Goal: Task Accomplishment & Management: Complete application form

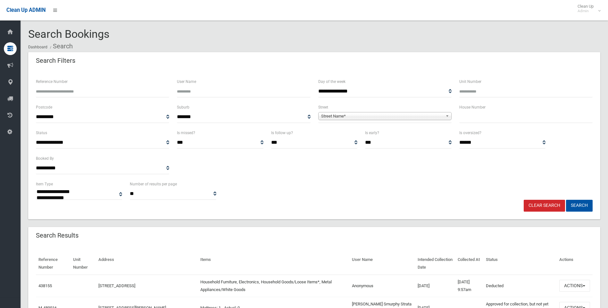
select select
click at [490, 117] on input "text" at bounding box center [525, 117] width 133 height 12
type input "**"
click at [356, 114] on span "Street Name*" at bounding box center [382, 116] width 122 height 8
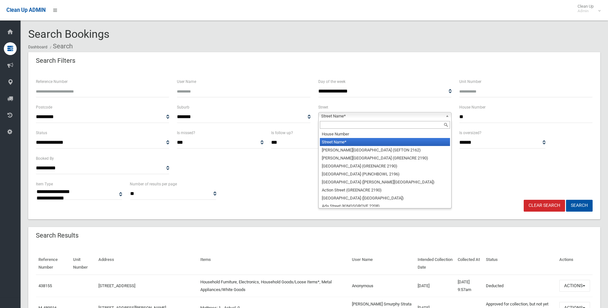
click at [347, 125] on input "text" at bounding box center [385, 125] width 130 height 8
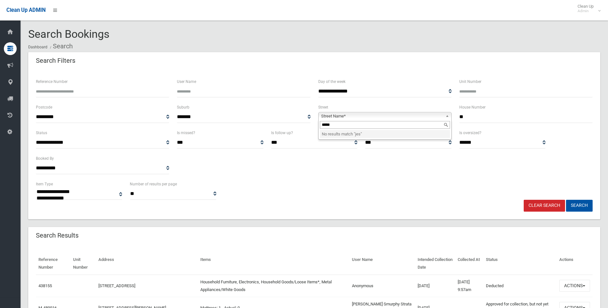
type input "******"
drag, startPoint x: 347, startPoint y: 125, endPoint x: 291, endPoint y: 138, distance: 57.6
click at [291, 138] on form "**********" at bounding box center [314, 145] width 556 height 134
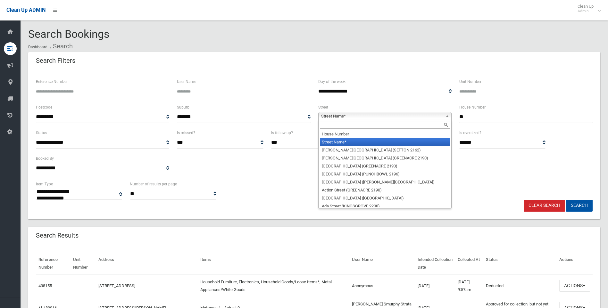
click at [331, 123] on input "text" at bounding box center [385, 125] width 130 height 8
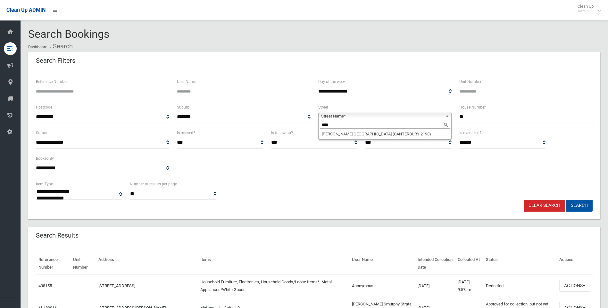
type input "****"
click at [364, 134] on li "Jeff rey Street (CANTERBURY 2193)" at bounding box center [385, 134] width 130 height 8
click at [583, 208] on button "Search" at bounding box center [579, 206] width 27 height 12
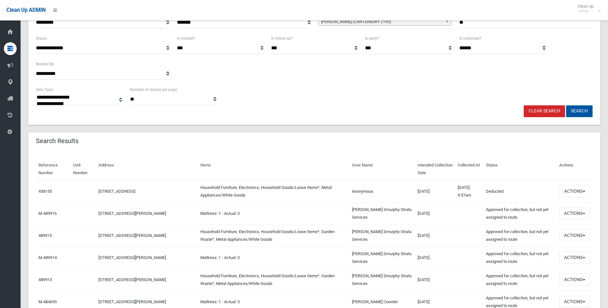
scroll to position [96, 0]
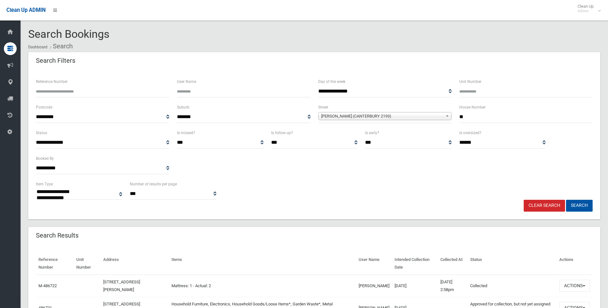
select select
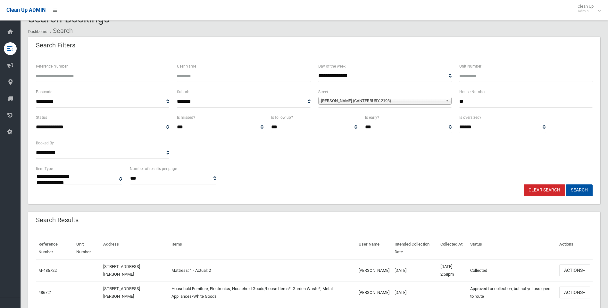
scroll to position [42, 0]
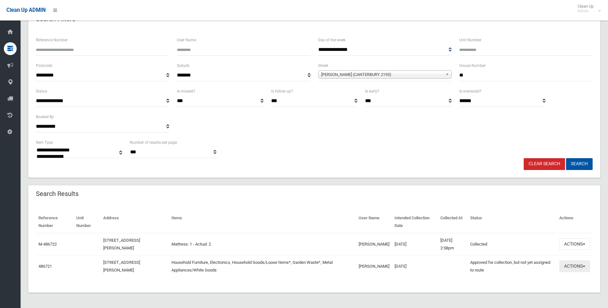
click at [575, 263] on button "Actions" at bounding box center [574, 266] width 31 height 12
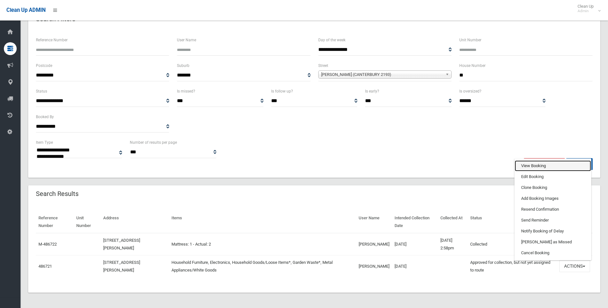
click at [523, 165] on link "View Booking" at bounding box center [552, 165] width 76 height 11
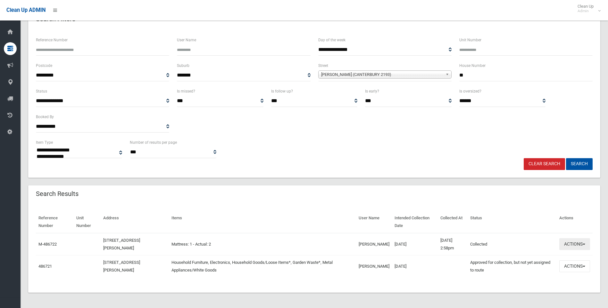
click at [583, 244] on span "button" at bounding box center [583, 244] width 3 height 1
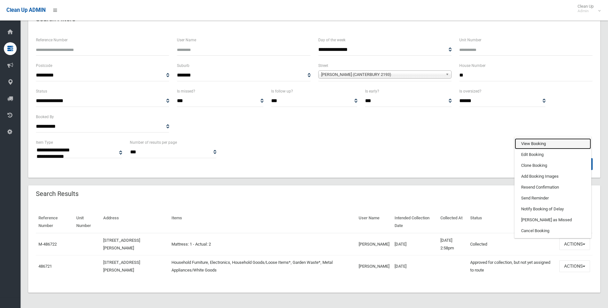
click at [529, 145] on link "View Booking" at bounding box center [552, 143] width 76 height 11
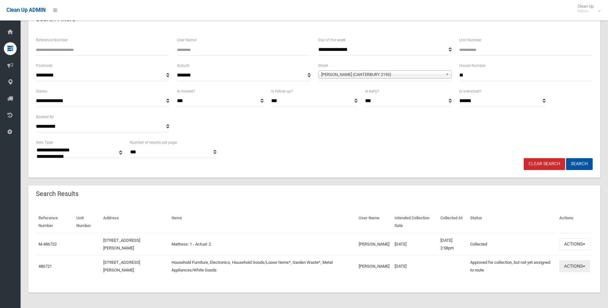
click at [573, 267] on button "Actions" at bounding box center [574, 266] width 31 height 12
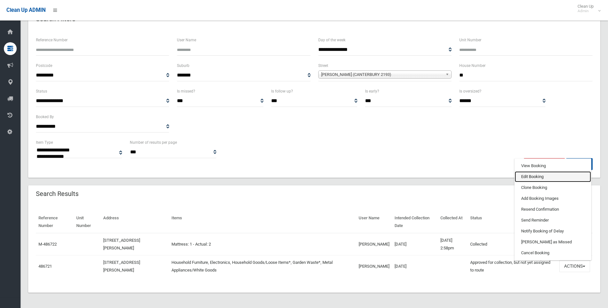
click at [532, 176] on link "Edit Booking" at bounding box center [552, 176] width 76 height 11
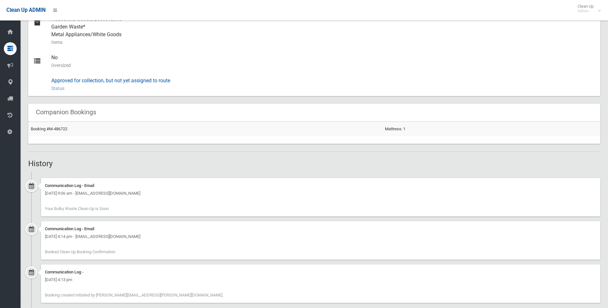
scroll to position [320, 0]
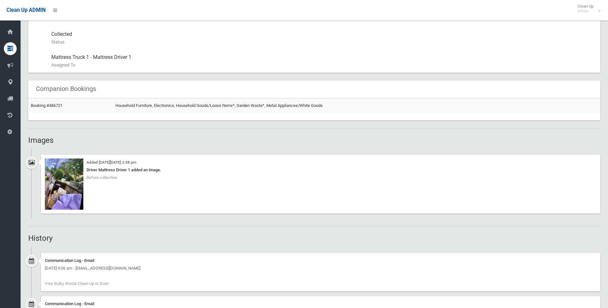
scroll to position [384, 0]
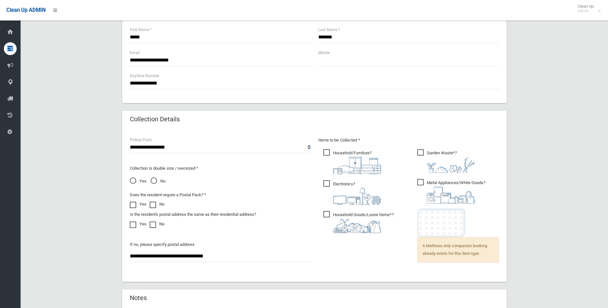
scroll to position [416, 0]
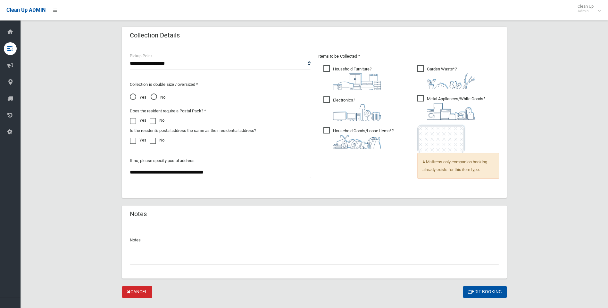
click at [183, 252] on div at bounding box center [314, 256] width 369 height 17
click at [187, 259] on input "text" at bounding box center [314, 259] width 369 height 12
paste input "**********"
drag, startPoint x: 185, startPoint y: 259, endPoint x: 152, endPoint y: 257, distance: 32.8
click at [152, 257] on input "**********" at bounding box center [314, 259] width 369 height 12
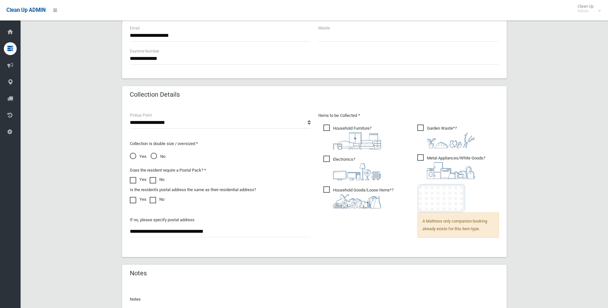
scroll to position [288, 0]
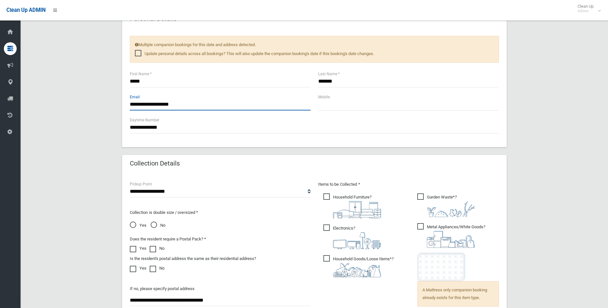
click at [152, 106] on input "**********" at bounding box center [220, 105] width 181 height 12
drag, startPoint x: 172, startPoint y: 104, endPoint x: 148, endPoint y: 103, distance: 24.0
click at [148, 103] on input "**********" at bounding box center [220, 105] width 181 height 12
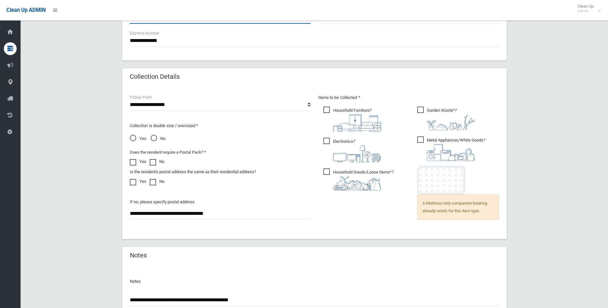
scroll to position [429, 0]
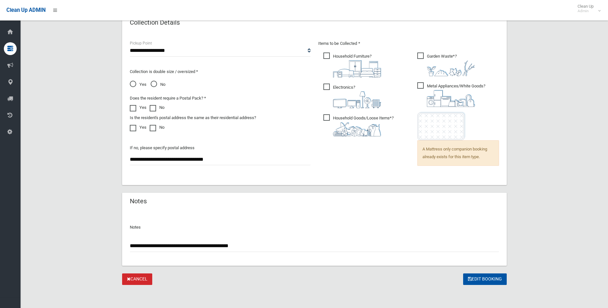
click at [261, 249] on input "**********" at bounding box center [314, 246] width 369 height 12
paste input "**********"
type input "**********"
click at [476, 280] on button "Edit Booking" at bounding box center [485, 280] width 44 height 12
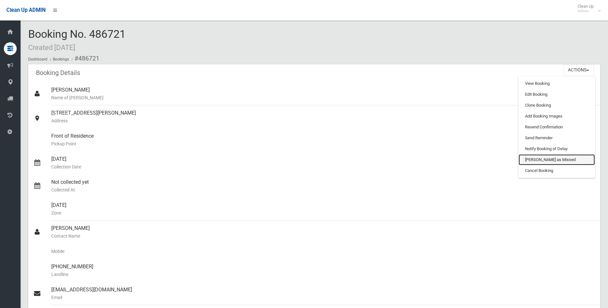
click at [536, 161] on link "[PERSON_NAME] as Missed" at bounding box center [556, 159] width 76 height 11
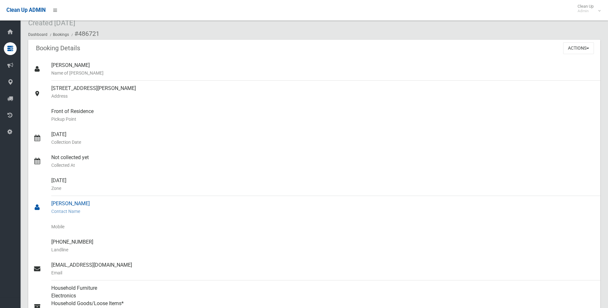
scroll to position [32, 0]
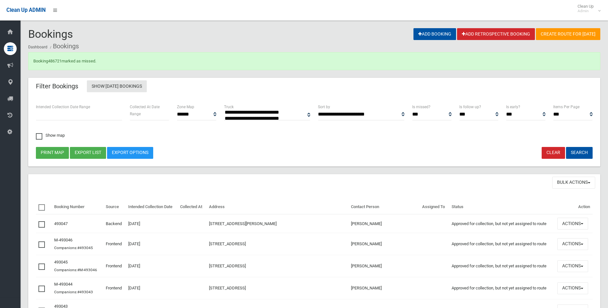
select select
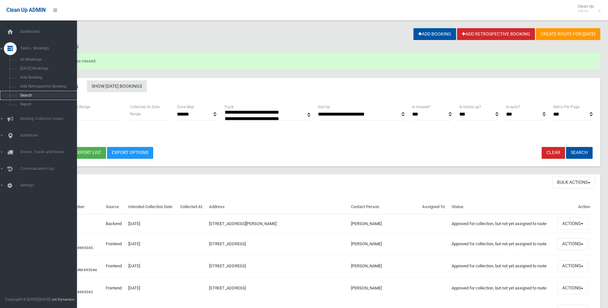
click at [28, 94] on span "Search" at bounding box center [47, 95] width 58 height 4
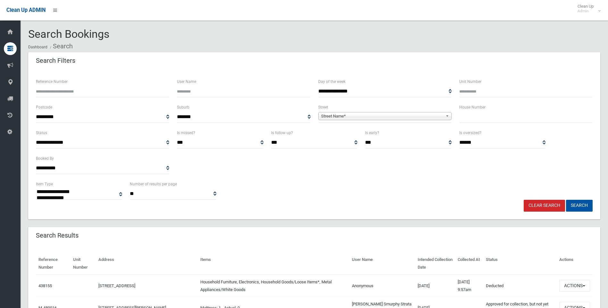
select select
click at [470, 110] on label "House Number" at bounding box center [472, 107] width 26 height 7
click at [471, 114] on input "text" at bounding box center [525, 117] width 133 height 12
type input "**"
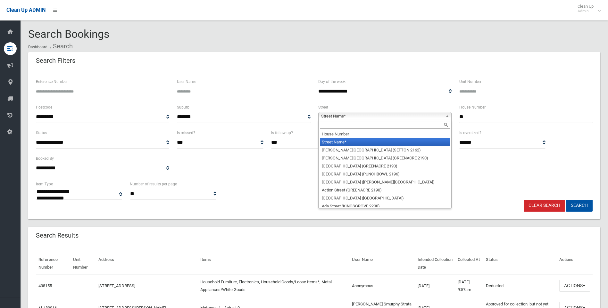
click at [395, 116] on span "Street Name*" at bounding box center [382, 116] width 122 height 8
click at [358, 124] on input "text" at bounding box center [385, 125] width 130 height 8
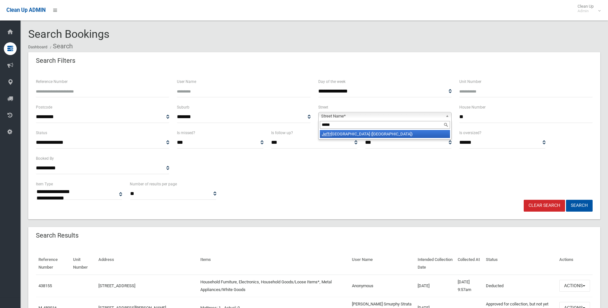
type input "*****"
click at [357, 134] on li "Jeffr ey Street (CANTERBURY 2193)" at bounding box center [385, 134] width 130 height 8
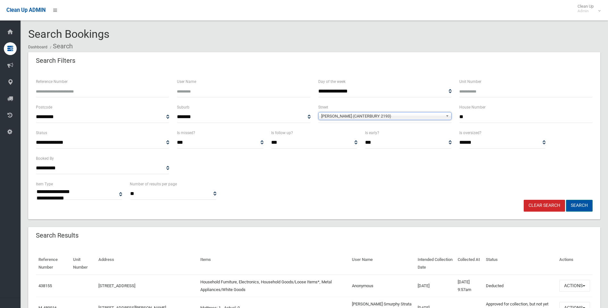
click at [573, 204] on button "Search" at bounding box center [579, 206] width 27 height 12
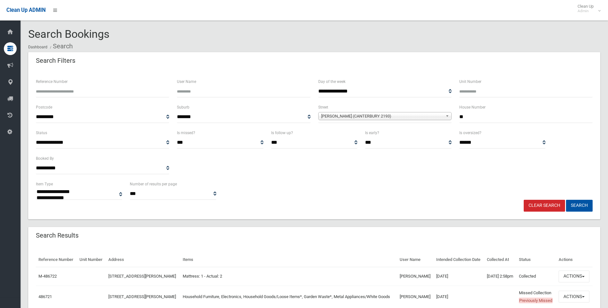
select select
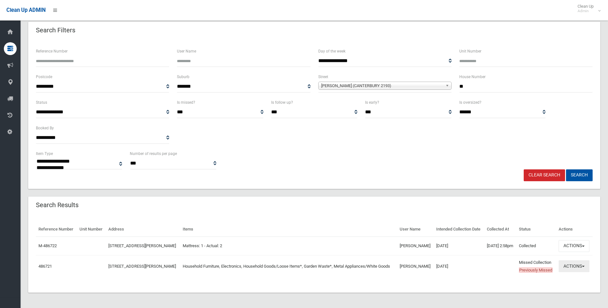
click at [573, 262] on button "Actions" at bounding box center [573, 266] width 31 height 12
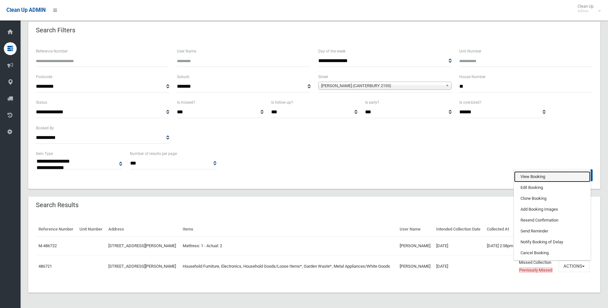
drag, startPoint x: 521, startPoint y: 173, endPoint x: 460, endPoint y: 182, distance: 62.2
click at [522, 173] on link "View Booking" at bounding box center [552, 176] width 76 height 11
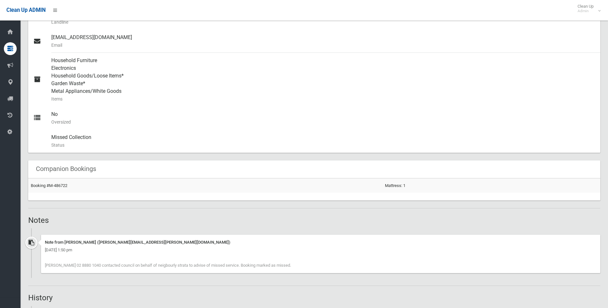
scroll to position [192, 0]
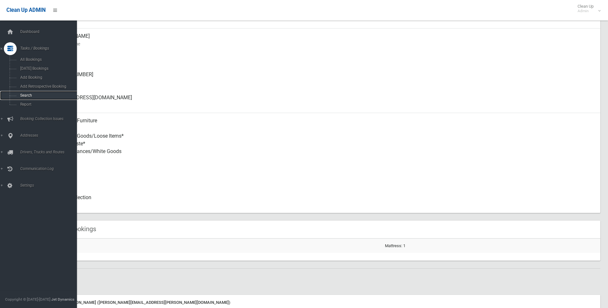
click at [35, 91] on link "Search" at bounding box center [41, 95] width 82 height 9
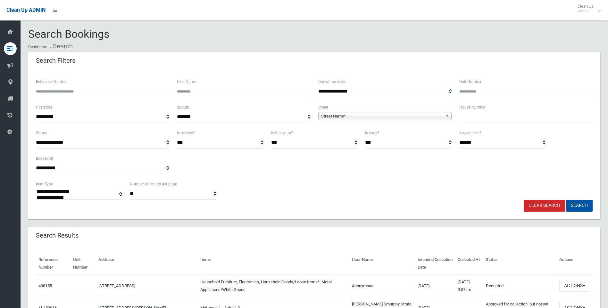
select select
click at [488, 115] on input "text" at bounding box center [525, 117] width 133 height 12
type input "***"
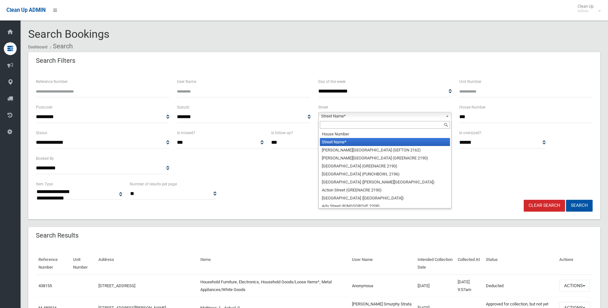
drag, startPoint x: 352, startPoint y: 116, endPoint x: 342, endPoint y: 125, distance: 14.1
click at [352, 117] on span "Street Name*" at bounding box center [382, 116] width 122 height 8
click at [341, 125] on input "text" at bounding box center [385, 125] width 130 height 8
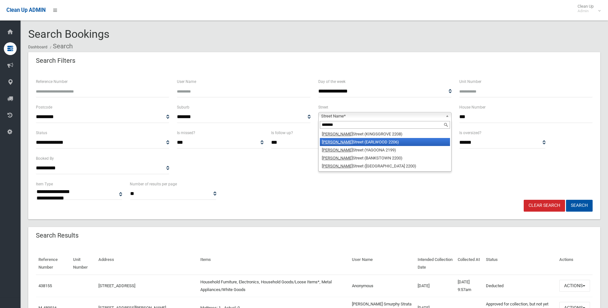
type input "*******"
click at [369, 141] on li "William Street (EARLWOOD 2206)" at bounding box center [385, 142] width 130 height 8
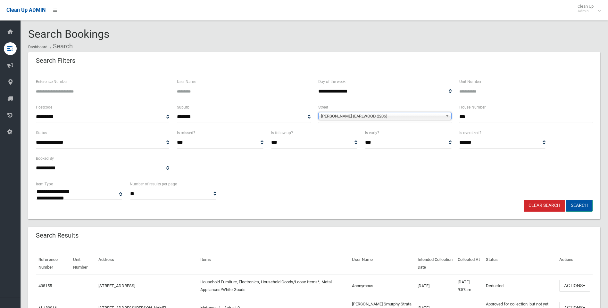
click at [578, 206] on button "Search" at bounding box center [579, 206] width 27 height 12
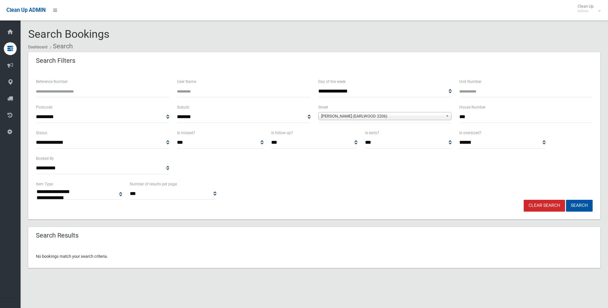
select select
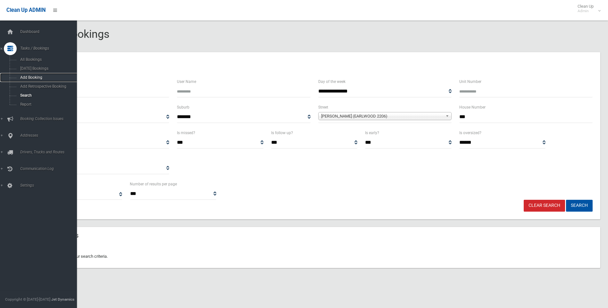
click at [27, 77] on span "Add Booking" at bounding box center [47, 77] width 58 height 4
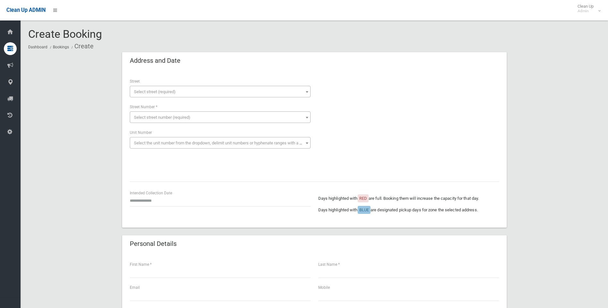
click at [160, 91] on span "Select street (required)" at bounding box center [155, 91] width 42 height 5
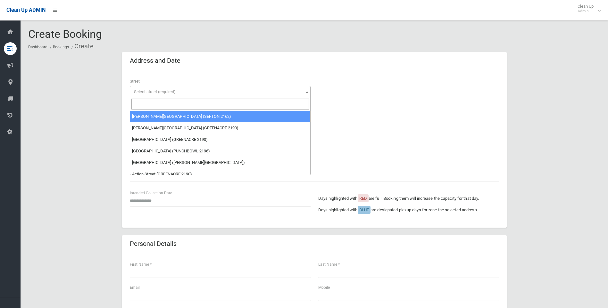
click at [154, 102] on input "search" at bounding box center [219, 104] width 177 height 11
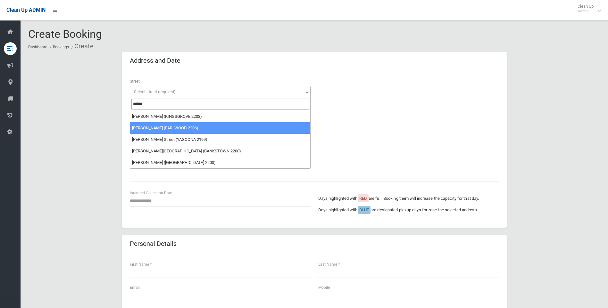
type input "******"
select select "***"
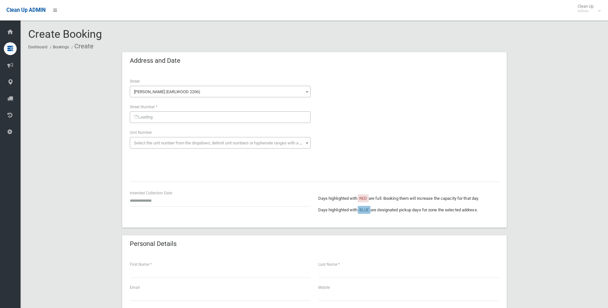
click at [193, 121] on div "**********" at bounding box center [220, 116] width 188 height 77
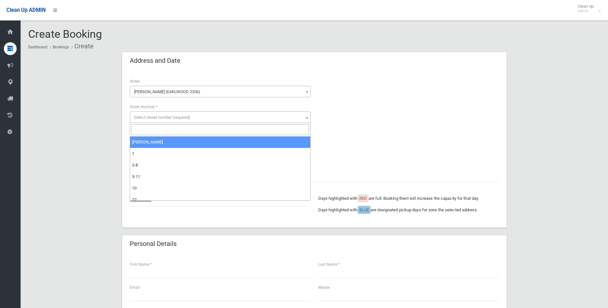
click at [190, 119] on span "Select street number (required)" at bounding box center [162, 117] width 56 height 5
click at [180, 128] on input "search" at bounding box center [219, 129] width 177 height 11
type input "***"
drag, startPoint x: 180, startPoint y: 141, endPoint x: 157, endPoint y: 174, distance: 40.2
select select "***"
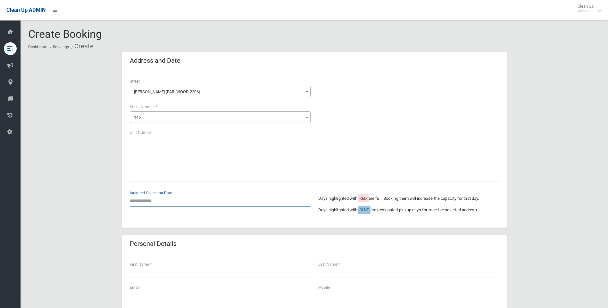
click at [151, 195] on input "text" at bounding box center [220, 201] width 181 height 12
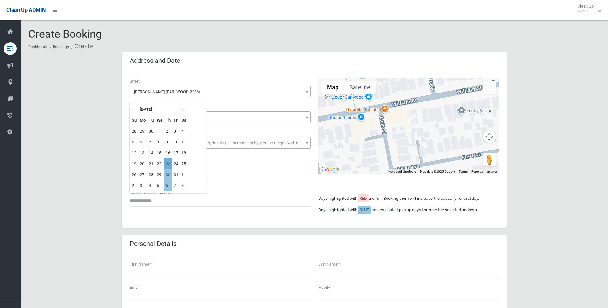
click at [166, 164] on td "23" at bounding box center [168, 164] width 8 height 11
type input "**********"
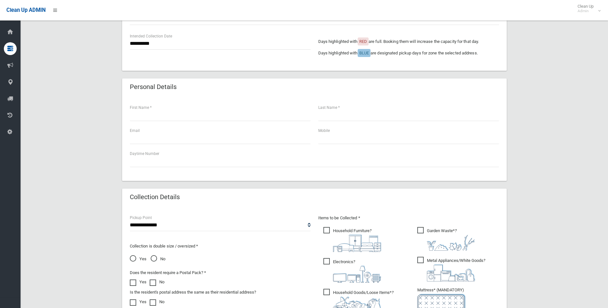
scroll to position [224, 0]
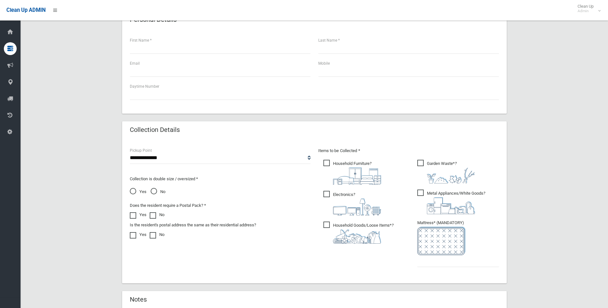
click at [329, 162] on span "Household Furniture ?" at bounding box center [352, 172] width 58 height 25
click at [329, 191] on label "Electronics ?" at bounding box center [352, 203] width 58 height 26
click at [326, 225] on span "Household Goods/Loose Items* ?" at bounding box center [358, 233] width 70 height 22
drag, startPoint x: 424, startPoint y: 192, endPoint x: 419, endPoint y: 168, distance: 24.6
click at [424, 192] on span "Metal Appliances/White Goods ?" at bounding box center [451, 202] width 68 height 25
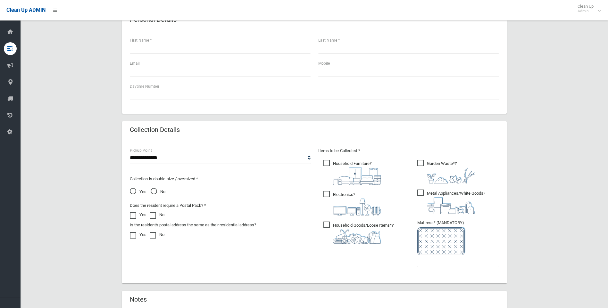
click at [419, 166] on span "Garden Waste* ?" at bounding box center [446, 172] width 58 height 24
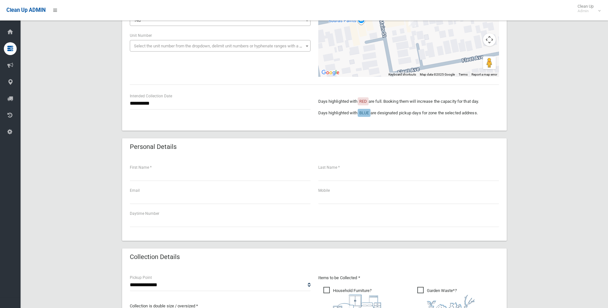
scroll to position [96, 0]
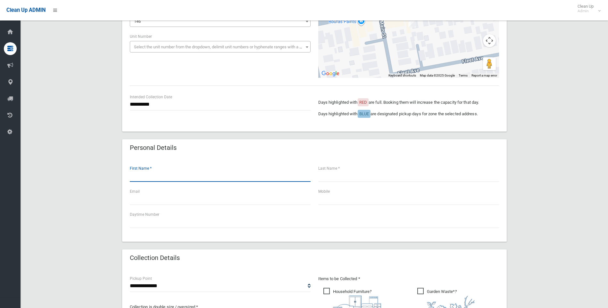
click at [144, 173] on input "text" at bounding box center [220, 176] width 181 height 12
type input "*****"
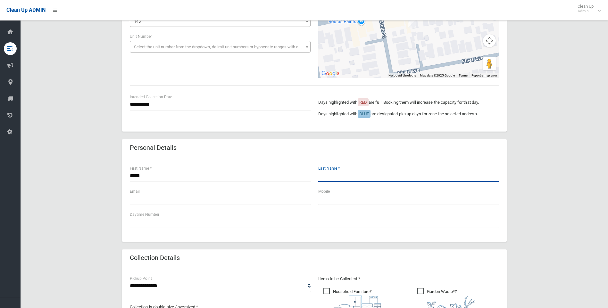
click at [380, 176] on input "text" at bounding box center [408, 176] width 181 height 12
type input "******"
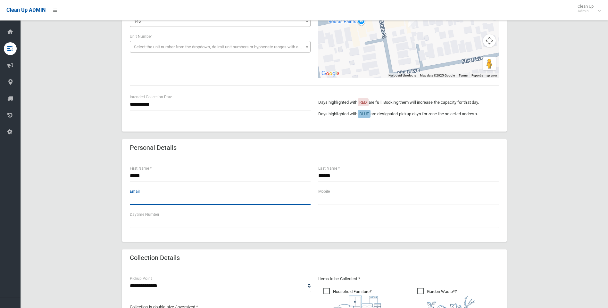
click at [283, 194] on input "text" at bounding box center [220, 199] width 181 height 12
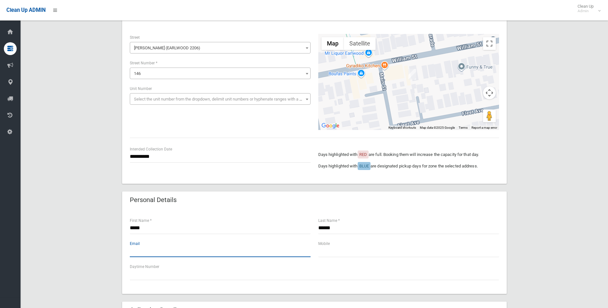
scroll to position [0, 0]
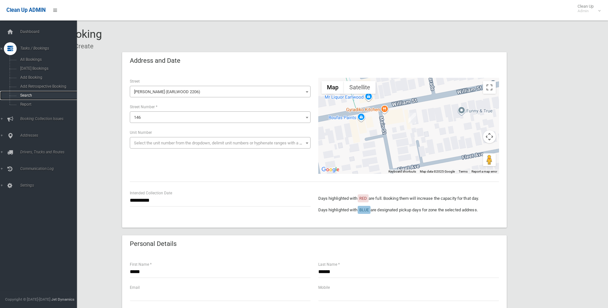
click at [25, 93] on link "Search" at bounding box center [41, 95] width 82 height 9
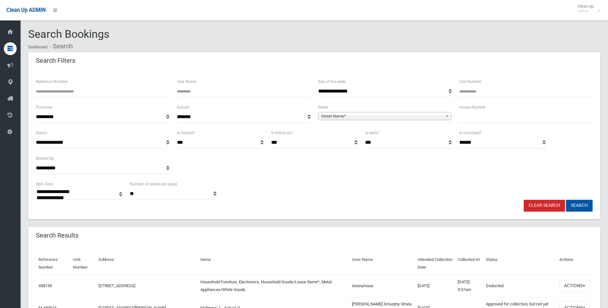
select select
click at [478, 116] on input "text" at bounding box center [525, 117] width 133 height 12
type input "***"
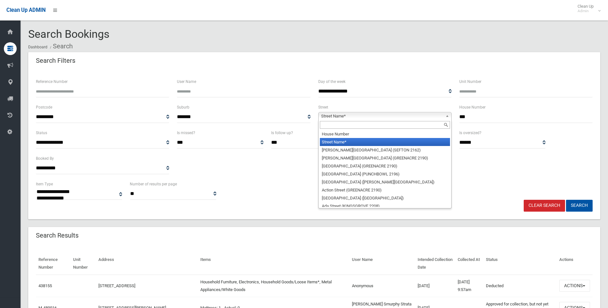
click at [397, 117] on span "Street Name*" at bounding box center [382, 116] width 122 height 8
click at [353, 123] on input "text" at bounding box center [385, 125] width 130 height 8
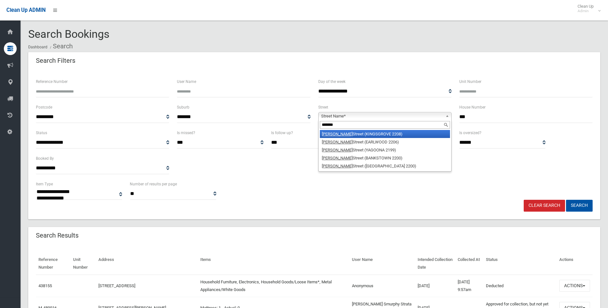
type input "*******"
click at [381, 133] on li "William Street (KINGSGROVE 2208)" at bounding box center [385, 134] width 130 height 8
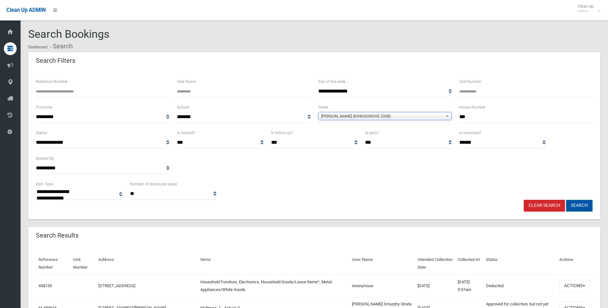
click at [574, 203] on button "Search" at bounding box center [579, 206] width 27 height 12
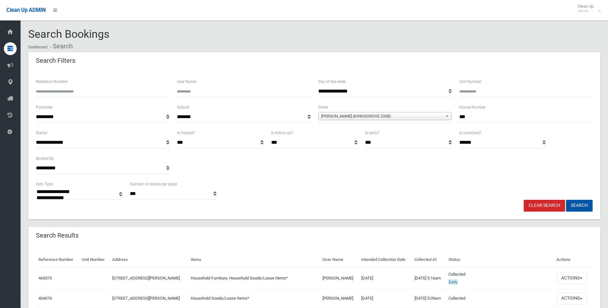
select select
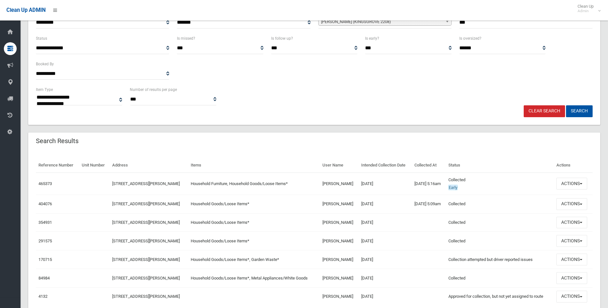
scroll to position [96, 0]
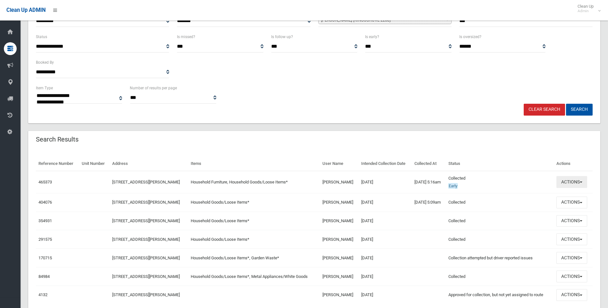
click at [576, 178] on button "Actions" at bounding box center [571, 182] width 31 height 12
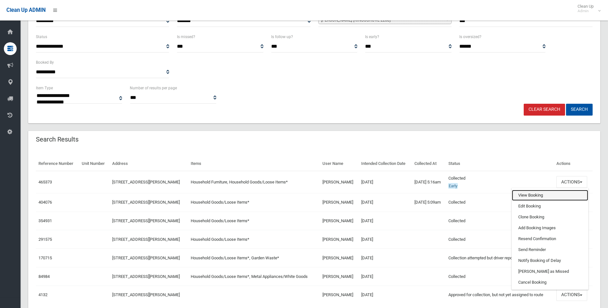
click at [534, 196] on link "View Booking" at bounding box center [550, 195] width 76 height 11
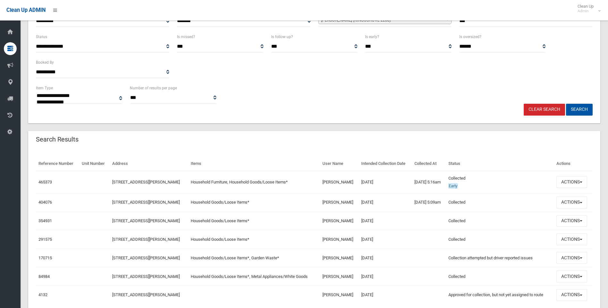
click at [379, 127] on div "**********" at bounding box center [314, 138] width 572 height 364
click at [579, 182] on button "Actions" at bounding box center [571, 182] width 31 height 12
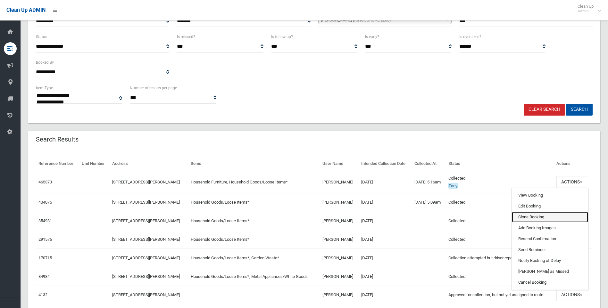
click at [530, 218] on link "Clone Booking" at bounding box center [550, 217] width 76 height 11
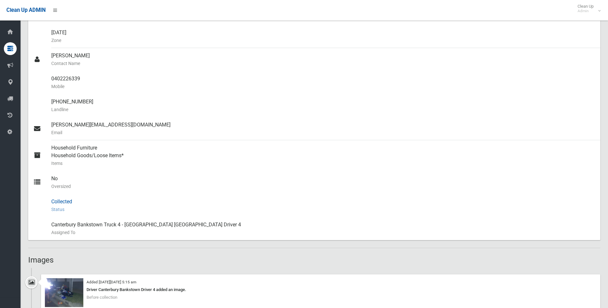
scroll to position [224, 0]
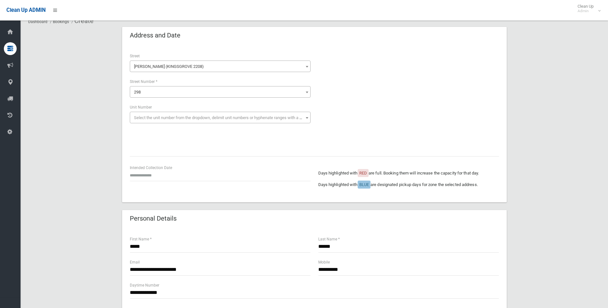
scroll to position [64, 0]
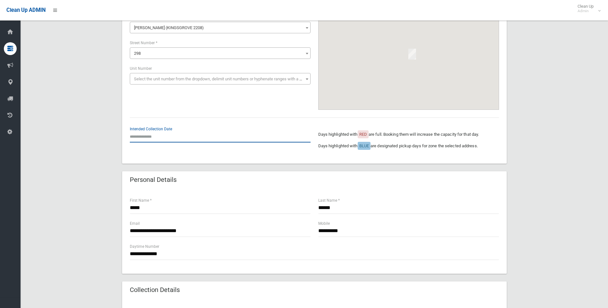
click at [148, 134] on input "text" at bounding box center [220, 137] width 181 height 12
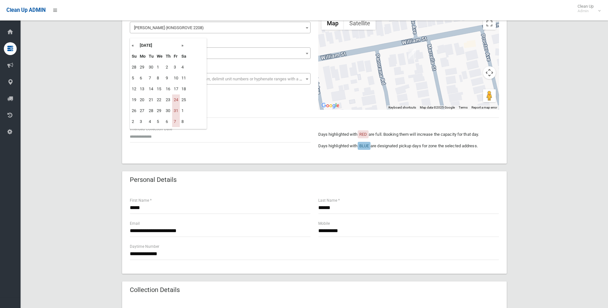
click at [180, 46] on th "[DATE]" at bounding box center [159, 45] width 42 height 11
click at [182, 45] on div "Loading *** * ** ** ** ** ** ** *** *** *** **** *** *** *** *** *** *** *** **…" at bounding box center [220, 49] width 181 height 20
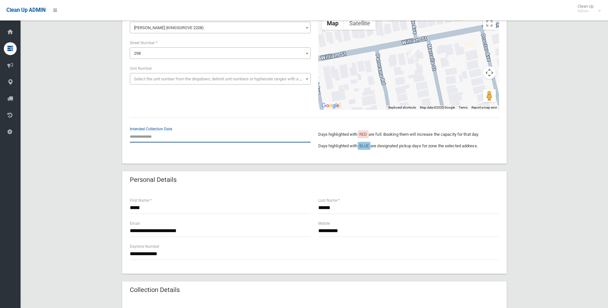
click at [145, 141] on input "text" at bounding box center [220, 137] width 181 height 12
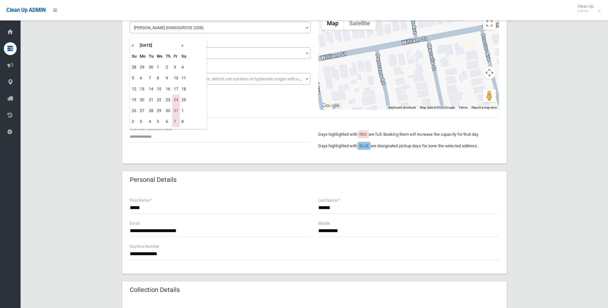
click at [183, 46] on th "»" at bounding box center [184, 45] width 8 height 11
click at [177, 90] on td "14" at bounding box center [176, 89] width 8 height 11
type input "**********"
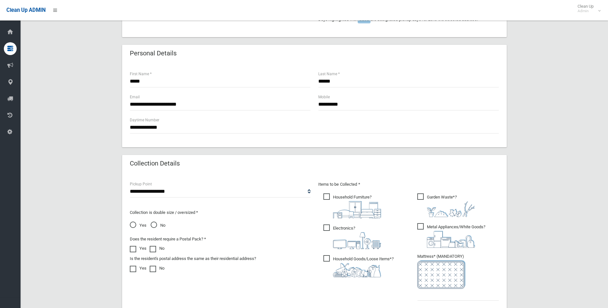
scroll to position [224, 0]
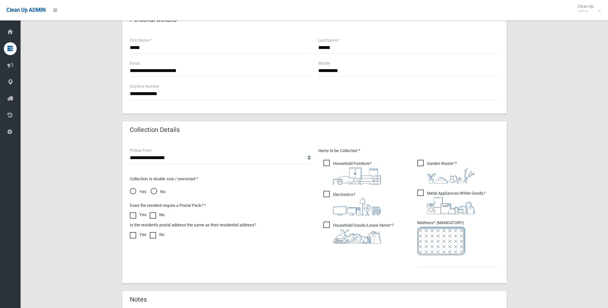
click at [329, 193] on span "Electronics ?" at bounding box center [352, 203] width 58 height 25
click at [420, 163] on span "Garden Waste* ?" at bounding box center [446, 172] width 58 height 24
click at [420, 196] on span "Metal Appliances/White Goods ?" at bounding box center [451, 202] width 68 height 25
drag, startPoint x: 170, startPoint y: 92, endPoint x: 93, endPoint y: 100, distance: 77.3
click at [94, 100] on div "**********" at bounding box center [314, 106] width 572 height 556
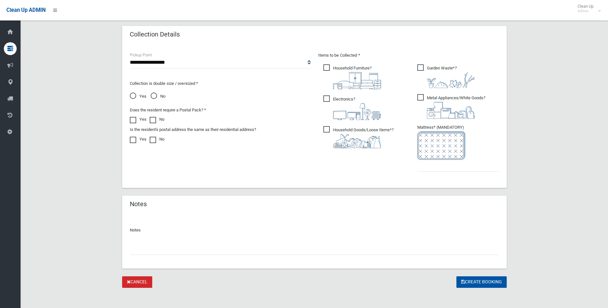
scroll to position [320, 0]
click at [447, 162] on input "text" at bounding box center [458, 165] width 82 height 12
type input "*"
click at [477, 288] on section "**********" at bounding box center [314, 9] width 587 height 603
click at [484, 282] on button "Create Booking" at bounding box center [481, 282] width 50 height 12
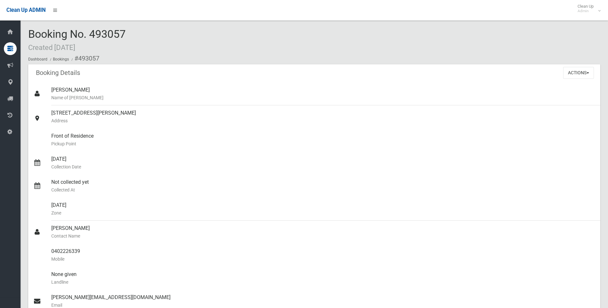
drag, startPoint x: 154, startPoint y: 40, endPoint x: 23, endPoint y: 25, distance: 131.9
click at [23, 25] on div "Booking No. 493057 Created [DATE] Dashboard Bookings #493057 Booking Details Ac…" at bounding box center [314, 255] width 587 height 494
drag, startPoint x: 23, startPoint y: 25, endPoint x: 133, endPoint y: 57, distance: 114.4
click at [129, 53] on ol "Dashboard Bookings #493057" at bounding box center [314, 59] width 572 height 12
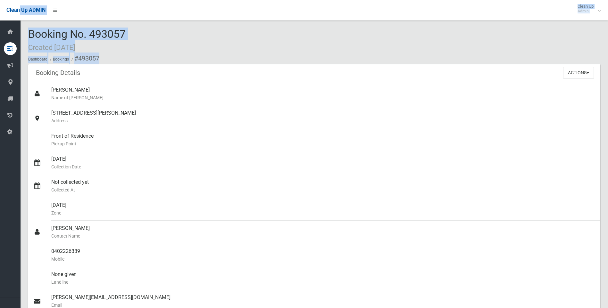
drag, startPoint x: 140, startPoint y: 63, endPoint x: 19, endPoint y: 12, distance: 131.4
click at [19, 12] on body "Clean Up ADMIN Clean Up Admin Logout Booking No. 493057 Created 14/10/2025 Dash…" at bounding box center [304, 154] width 608 height 308
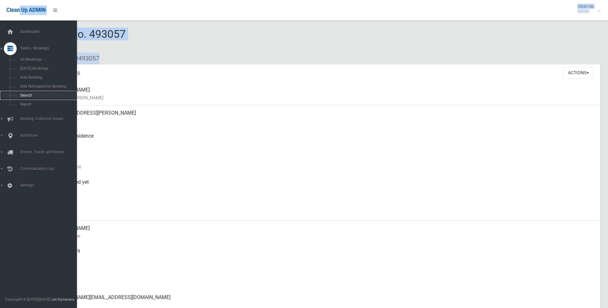
click at [34, 96] on span "Search" at bounding box center [47, 95] width 58 height 4
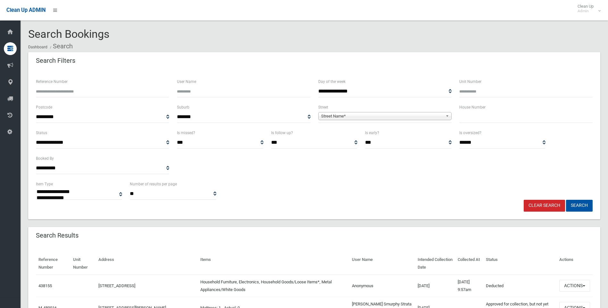
select select
type input "***"
click at [427, 117] on span "Street Name*" at bounding box center [382, 116] width 122 height 8
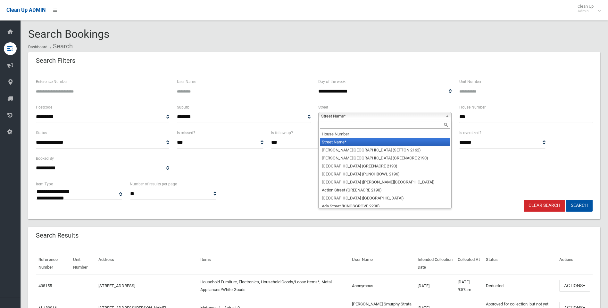
click at [381, 126] on input "text" at bounding box center [385, 125] width 130 height 8
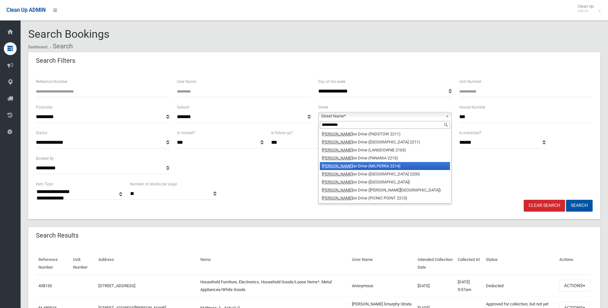
type input "**********"
click at [381, 167] on li "Henry Laws on Drive (MILPERRA 2214)" at bounding box center [385, 166] width 130 height 8
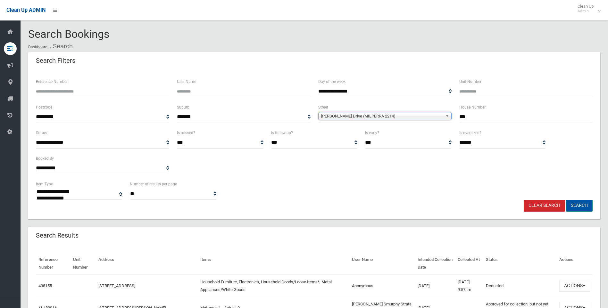
click at [578, 204] on button "Search" at bounding box center [579, 206] width 27 height 12
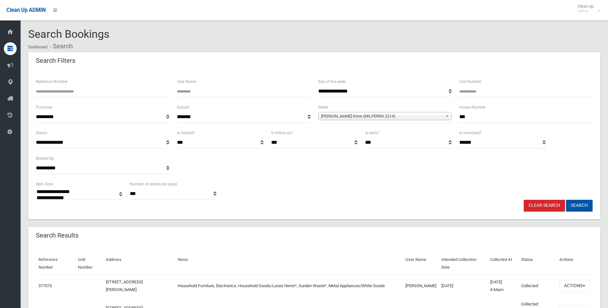
select select
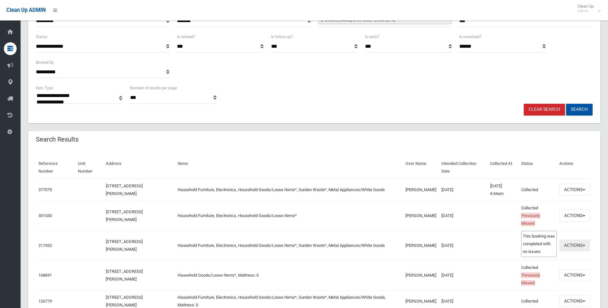
drag, startPoint x: 572, startPoint y: 244, endPoint x: 513, endPoint y: 206, distance: 69.9
click at [521, 205] on tbody "377075 [STREET_ADDRESS][PERSON_NAME] Household Furniture, Electronics, Househol…" at bounding box center [314, 268] width 556 height 178
click at [576, 279] on button "Actions" at bounding box center [574, 275] width 31 height 12
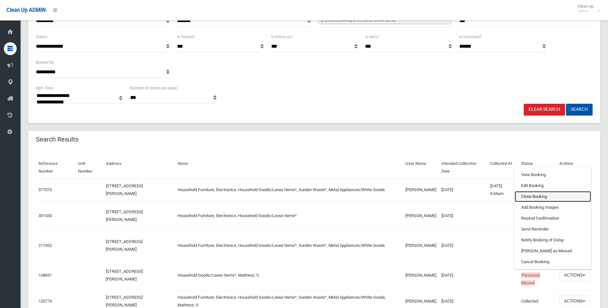
click at [530, 194] on link "Clone Booking" at bounding box center [552, 196] width 76 height 11
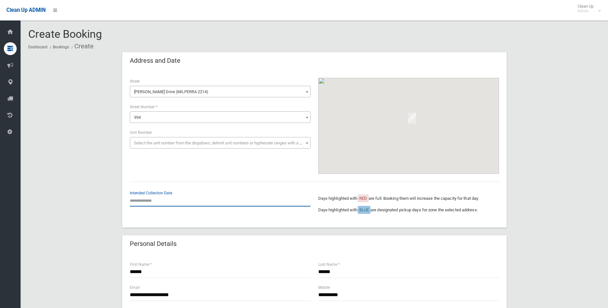
click at [141, 199] on input "text" at bounding box center [220, 201] width 181 height 12
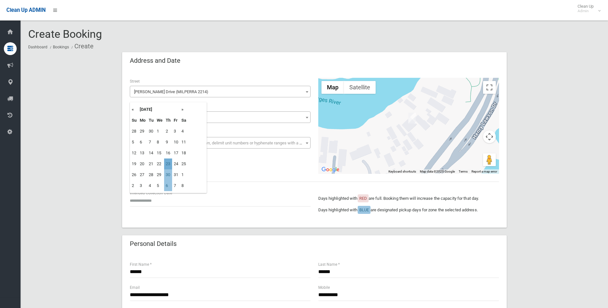
click at [167, 163] on td "23" at bounding box center [168, 164] width 8 height 11
type input "**********"
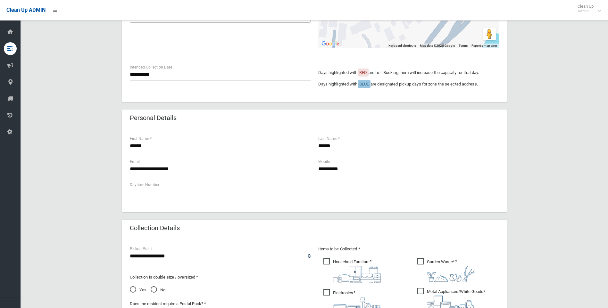
scroll to position [192, 0]
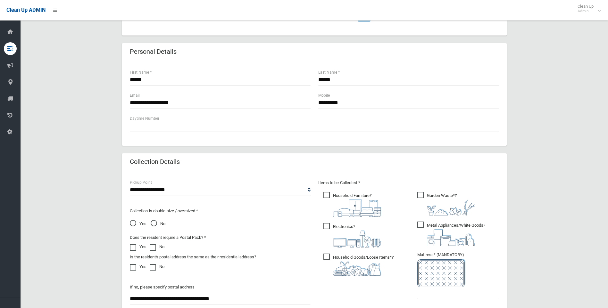
click at [325, 196] on span "Household Furniture ?" at bounding box center [352, 204] width 58 height 25
click at [323, 226] on span "Electronics ?" at bounding box center [352, 235] width 58 height 25
click at [421, 222] on span "Metal Appliances/White Goods ?" at bounding box center [451, 234] width 68 height 25
click at [422, 196] on span "Garden Waste* ?" at bounding box center [446, 204] width 58 height 24
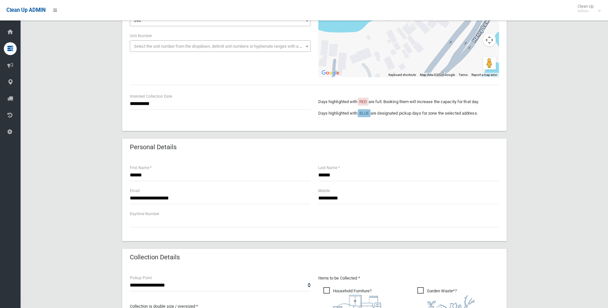
scroll to position [96, 0]
click at [194, 139] on div "Personal Details" at bounding box center [314, 148] width 384 height 18
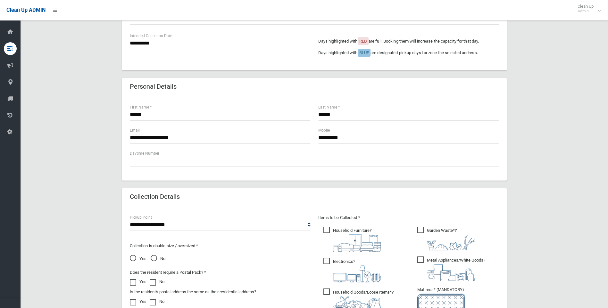
scroll to position [160, 0]
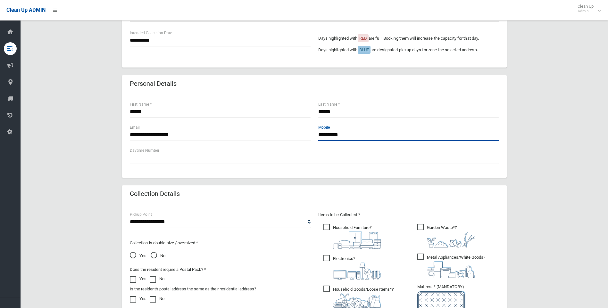
drag, startPoint x: 261, startPoint y: 148, endPoint x: 222, endPoint y: 149, distance: 38.4
click at [222, 148] on div "**********" at bounding box center [314, 135] width 384 height 85
paste input "**********"
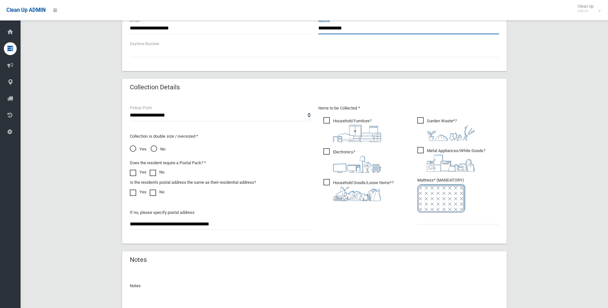
scroll to position [320, 0]
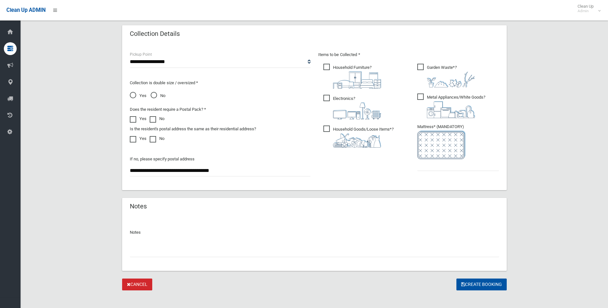
type input "**********"
click at [442, 170] on input "text" at bounding box center [458, 165] width 82 height 12
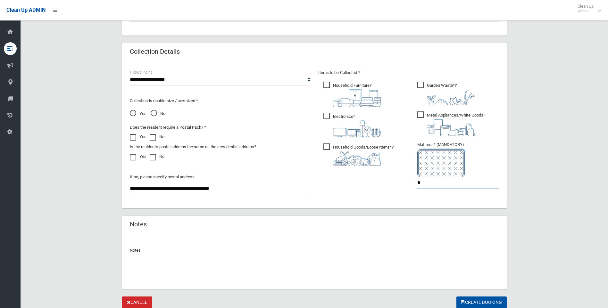
scroll to position [326, 0]
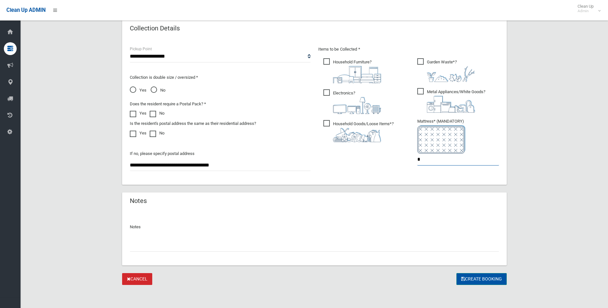
type input "*"
click at [471, 275] on button "Create Booking" at bounding box center [481, 279] width 50 height 12
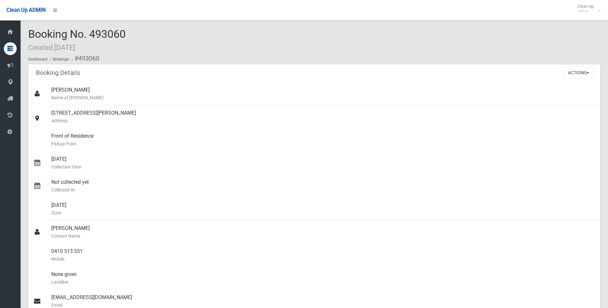
drag, startPoint x: 139, startPoint y: 37, endPoint x: 31, endPoint y: 35, distance: 108.0
click at [31, 35] on div "Booking No. 493060 Created [DATE] Dashboard Bookings #493060" at bounding box center [314, 46] width 572 height 36
drag, startPoint x: 31, startPoint y: 35, endPoint x: 80, endPoint y: 41, distance: 48.8
click at [80, 41] on span "Booking No. 493060 Created [DATE]" at bounding box center [76, 40] width 97 height 25
click at [132, 40] on div "Booking No. 493060 Created [DATE] Dashboard Bookings #493060" at bounding box center [314, 46] width 572 height 36
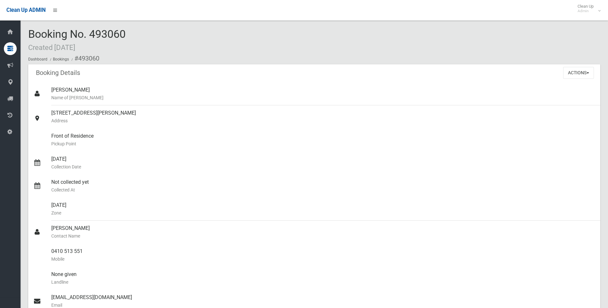
drag, startPoint x: 150, startPoint y: 45, endPoint x: 34, endPoint y: 29, distance: 116.8
click at [34, 29] on div "Booking No. 493060 Created [DATE] Dashboard Bookings #493060" at bounding box center [314, 46] width 572 height 36
drag, startPoint x: 34, startPoint y: 29, endPoint x: 133, endPoint y: 41, distance: 100.0
click at [133, 41] on div "Booking No. 493060 Created [DATE] Dashboard Bookings #493060" at bounding box center [314, 46] width 572 height 36
click at [162, 58] on ol "Dashboard Bookings #493060" at bounding box center [314, 59] width 572 height 12
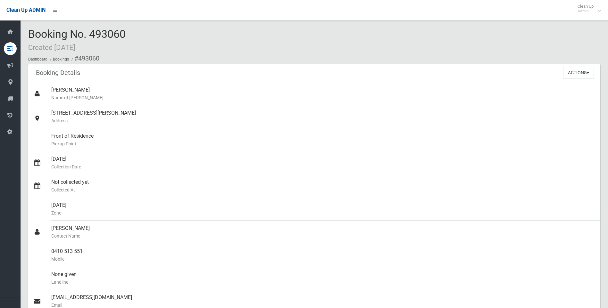
drag, startPoint x: 168, startPoint y: 64, endPoint x: 26, endPoint y: 28, distance: 146.4
click at [26, 28] on section "Booking No. 493060 Created [DATE] Dashboard Bookings #493060 Booking Details Ac…" at bounding box center [314, 265] width 587 height 474
drag, startPoint x: 26, startPoint y: 28, endPoint x: 177, endPoint y: 48, distance: 152.2
click at [177, 47] on div "Booking No. 493060 Created [DATE] Dashboard Bookings #493060" at bounding box center [314, 46] width 572 height 36
